Goal: Use online tool/utility: Utilize a website feature to perform a specific function

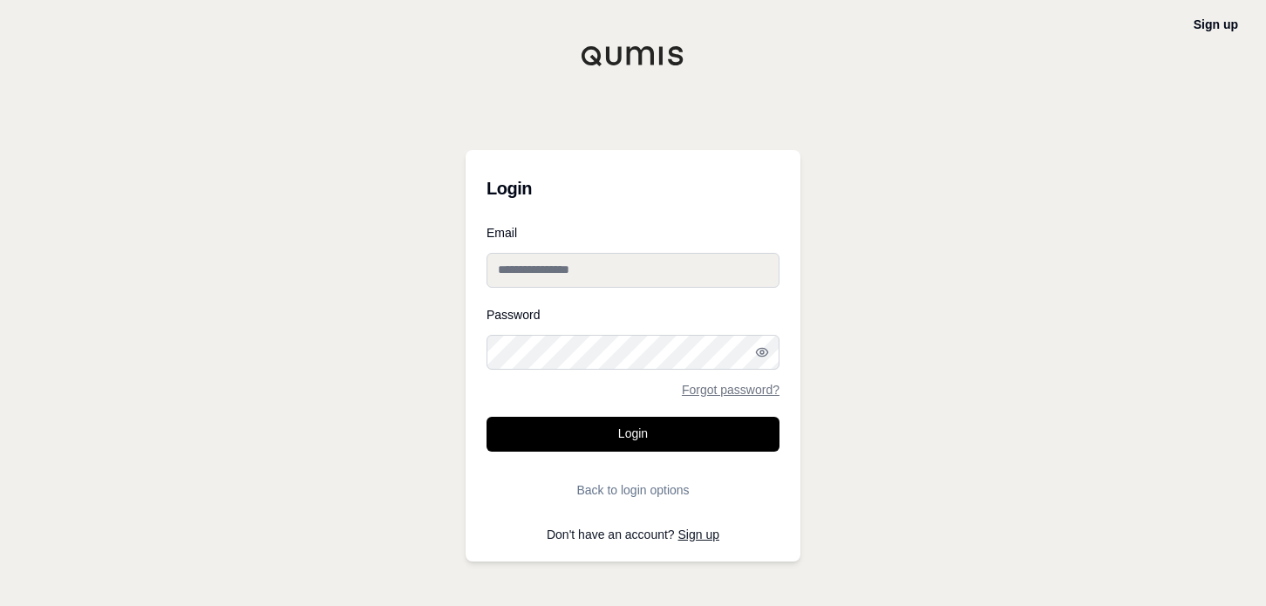
click at [690, 268] on input "Email" at bounding box center [632, 270] width 293 height 35
type input "**********"
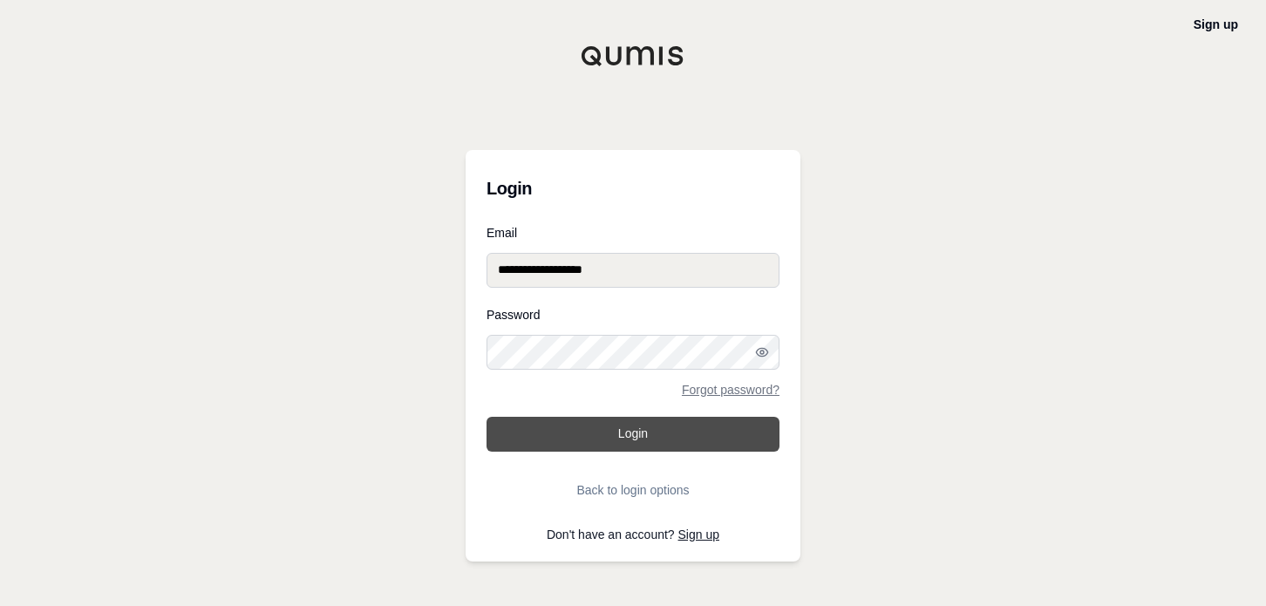
click at [663, 425] on button "Login" at bounding box center [632, 434] width 293 height 35
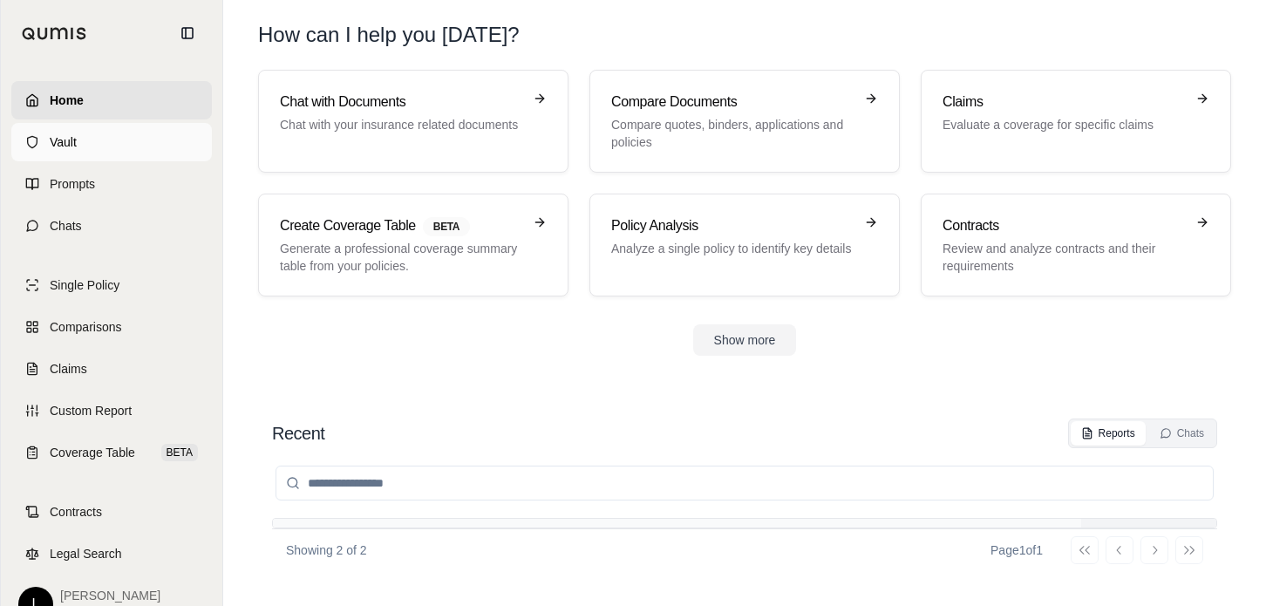
click at [69, 142] on span "Vault" at bounding box center [63, 141] width 27 height 17
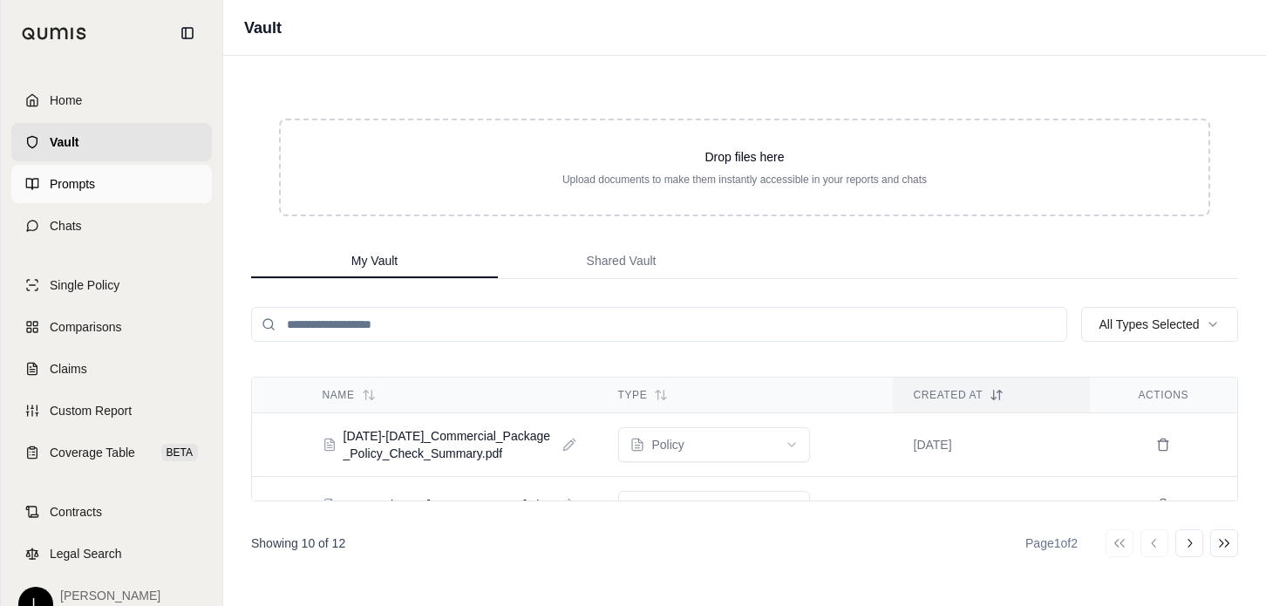
click at [67, 185] on span "Prompts" at bounding box center [72, 183] width 45 height 17
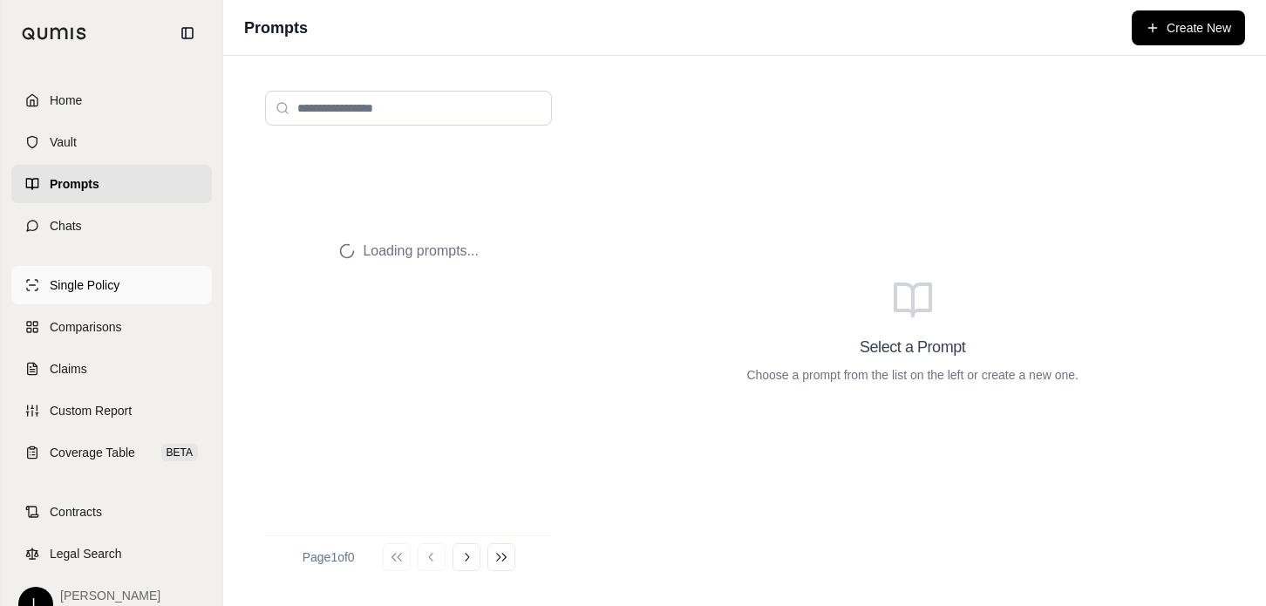
click at [77, 289] on span "Single Policy" at bounding box center [85, 284] width 70 height 17
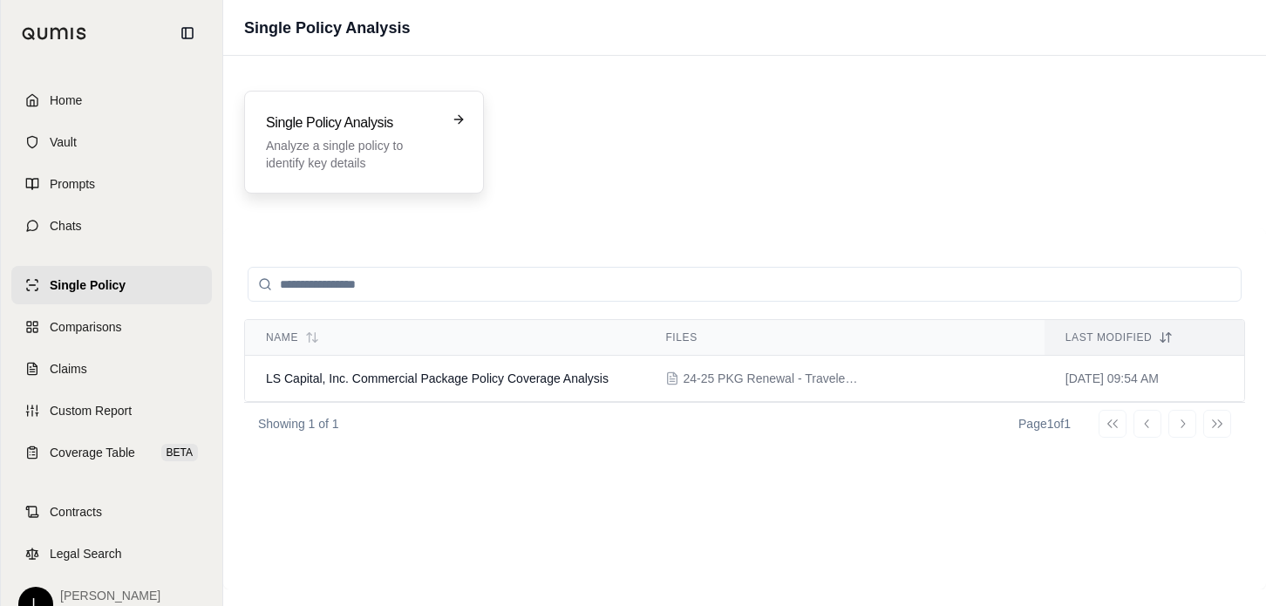
click at [455, 119] on icon at bounding box center [458, 119] width 8 height 0
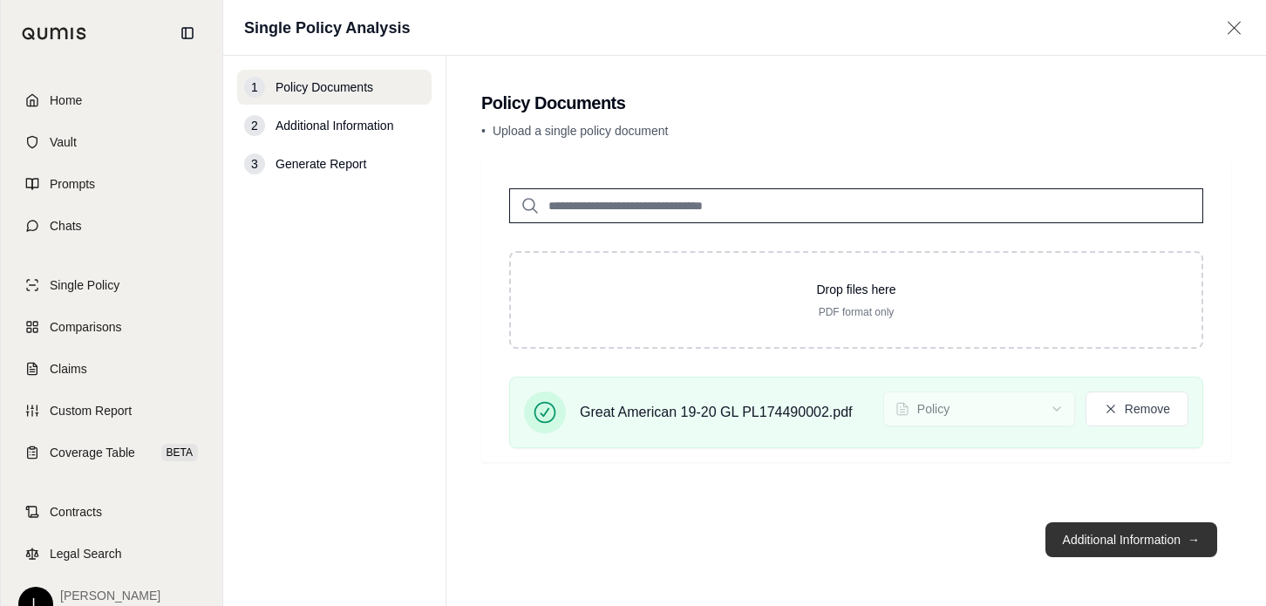
click at [1090, 540] on button "Additional Information →" at bounding box center [1131, 539] width 172 height 35
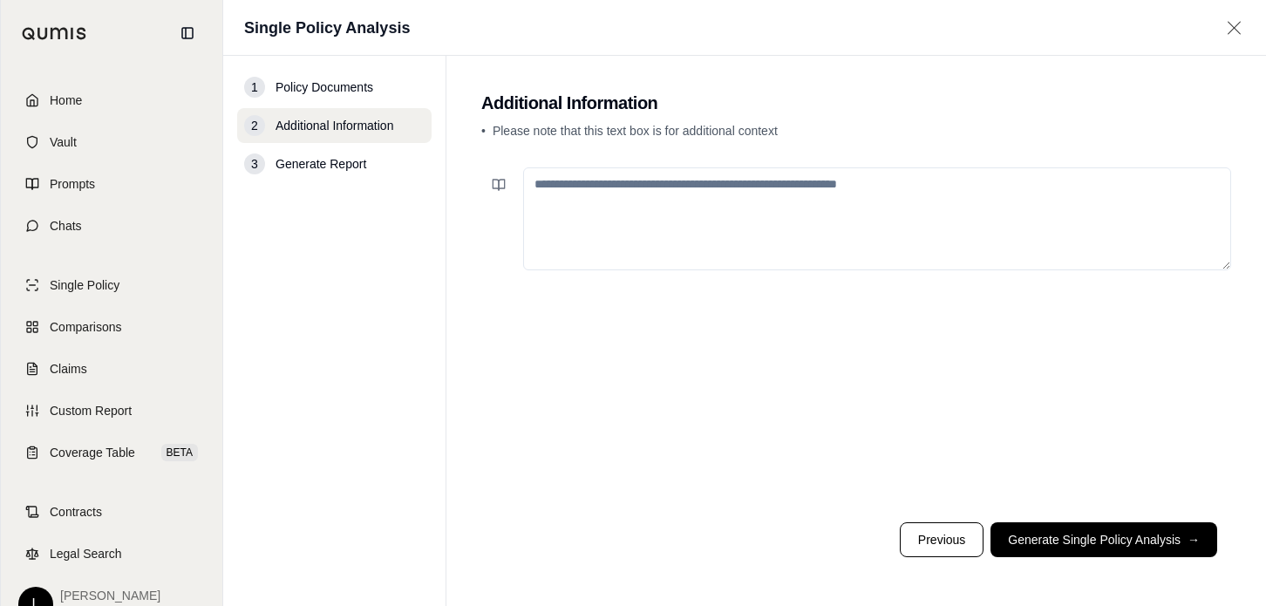
click at [582, 187] on textarea at bounding box center [877, 218] width 708 height 103
type textarea "*"
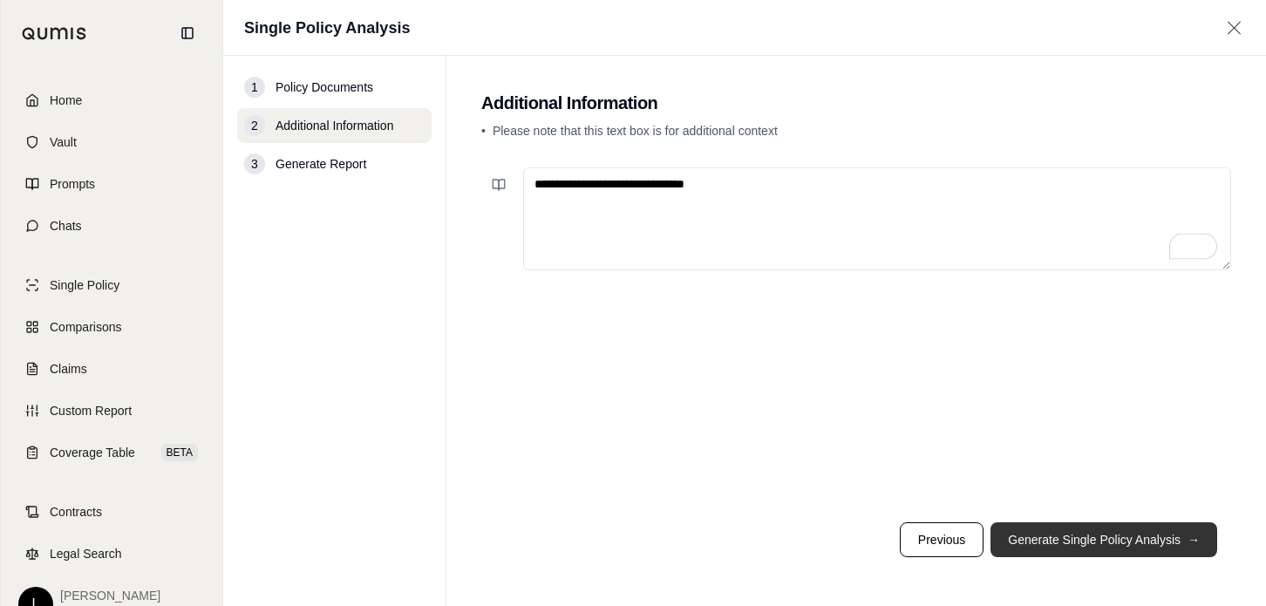
type textarea "**********"
click at [1078, 541] on button "Generate Single Policy Analysis →" at bounding box center [1103, 539] width 227 height 35
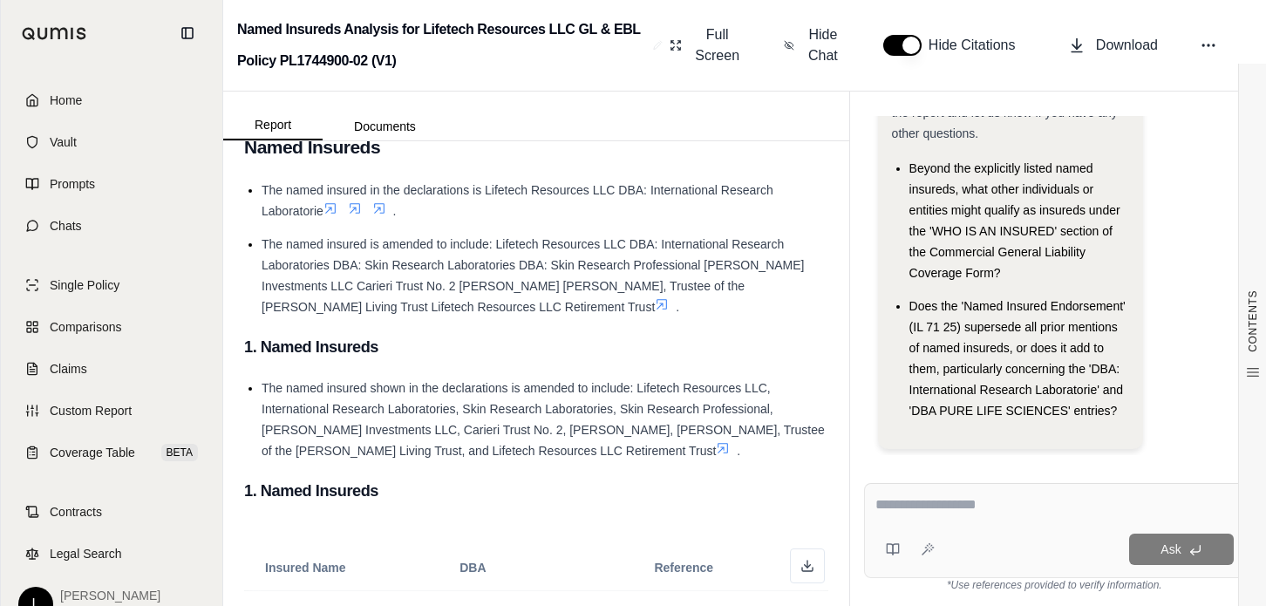
scroll to position [436, 0]
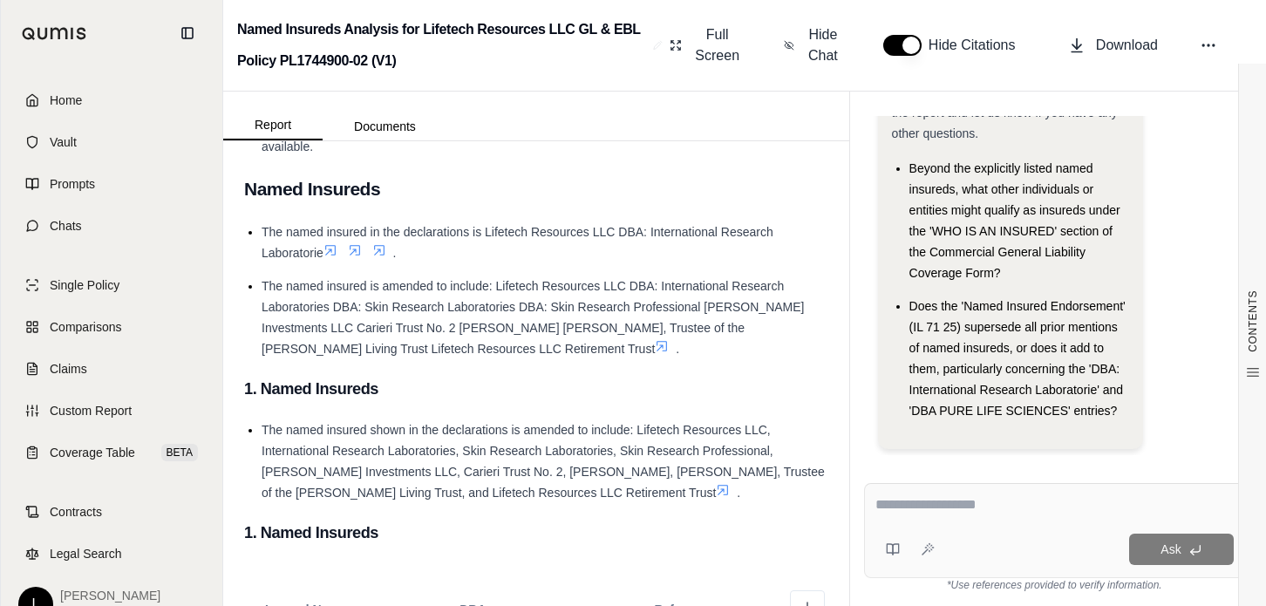
click at [983, 518] on div at bounding box center [1054, 507] width 358 height 27
click at [989, 494] on div "Ask" at bounding box center [1054, 530] width 381 height 95
type textarea "**********"
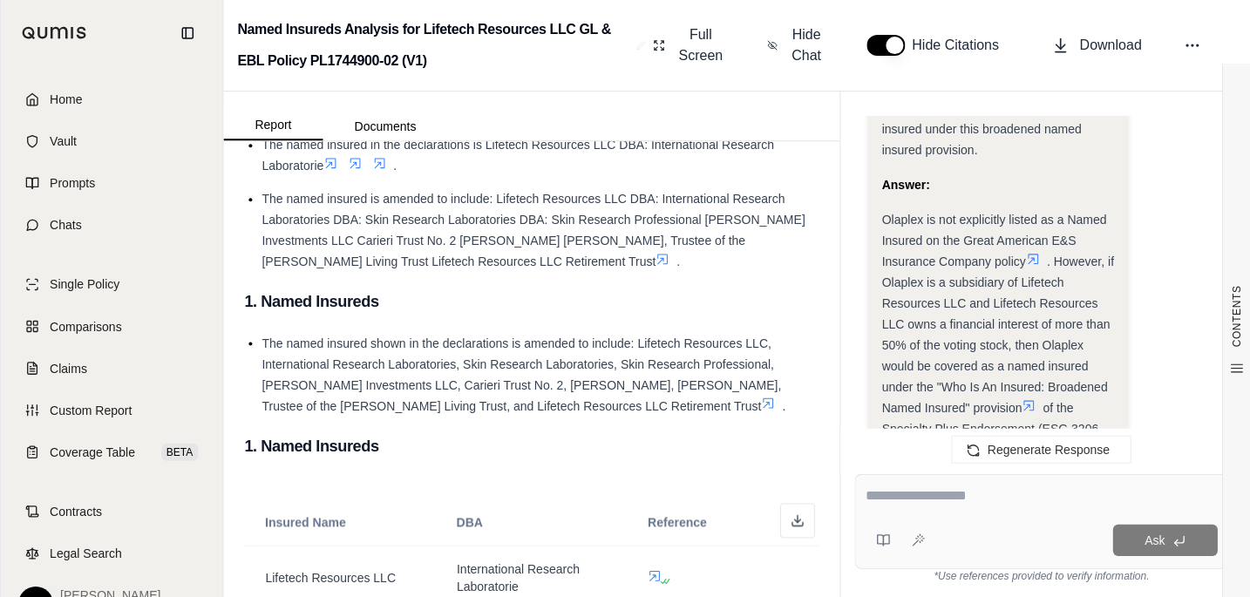
scroll to position [1865, 0]
